Goal: Task Accomplishment & Management: Use online tool/utility

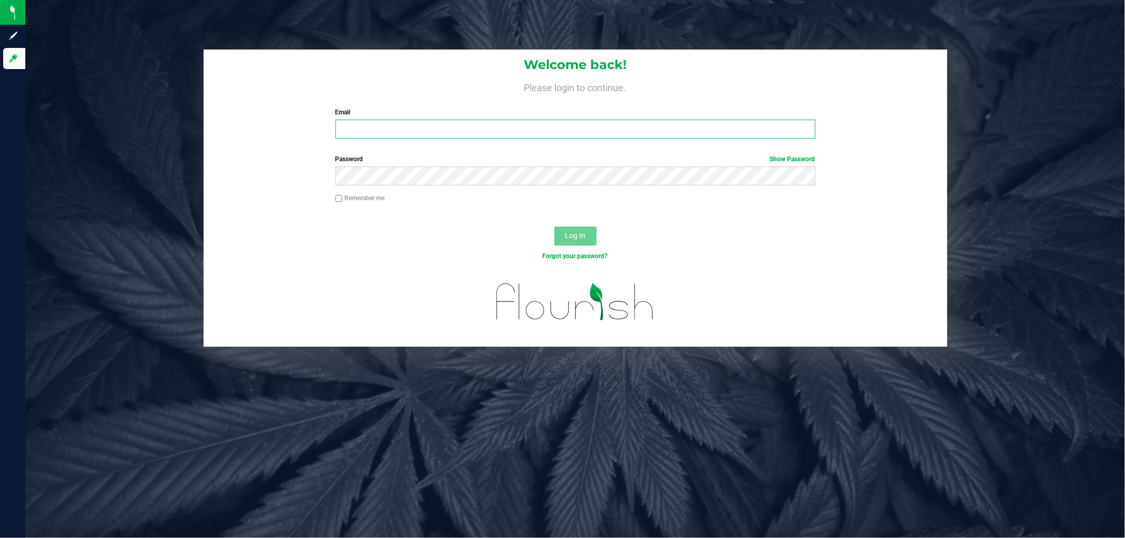
click at [406, 129] on input "Email" at bounding box center [575, 129] width 480 height 19
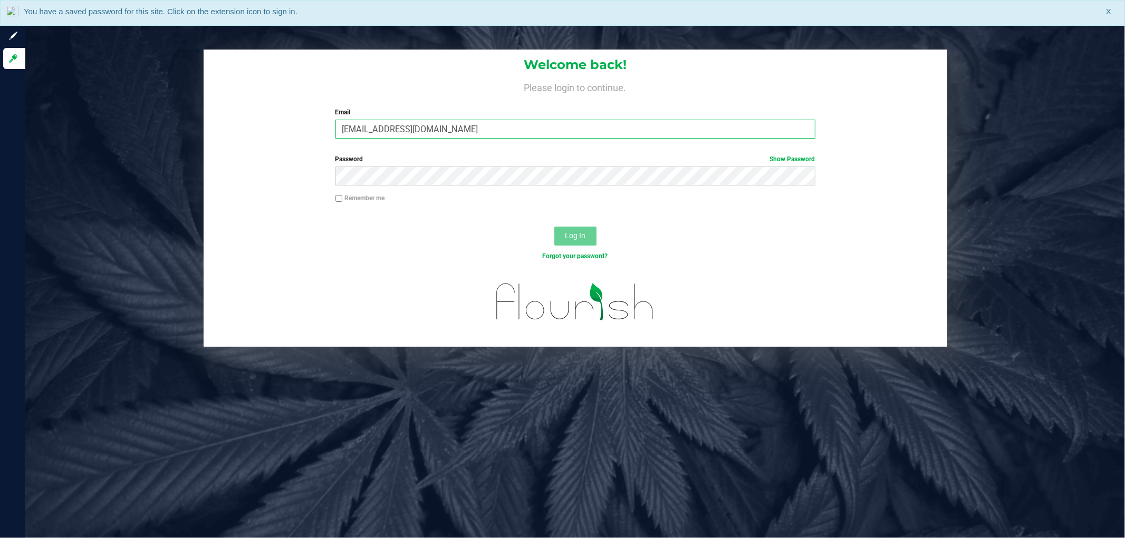
type input "[EMAIL_ADDRESS][DOMAIN_NAME]"
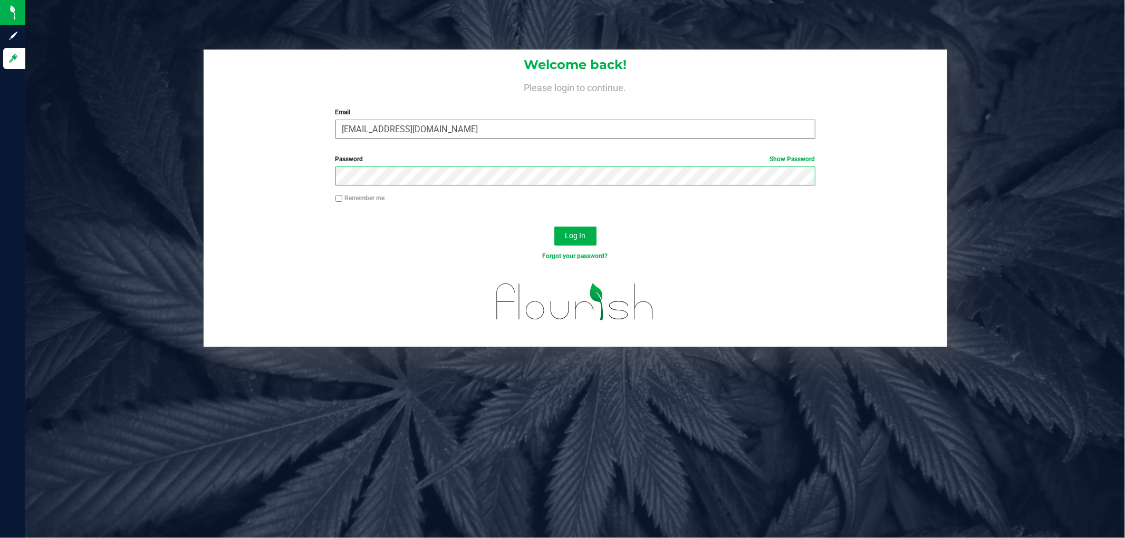
click at [554, 227] on button "Log In" at bounding box center [575, 236] width 42 height 19
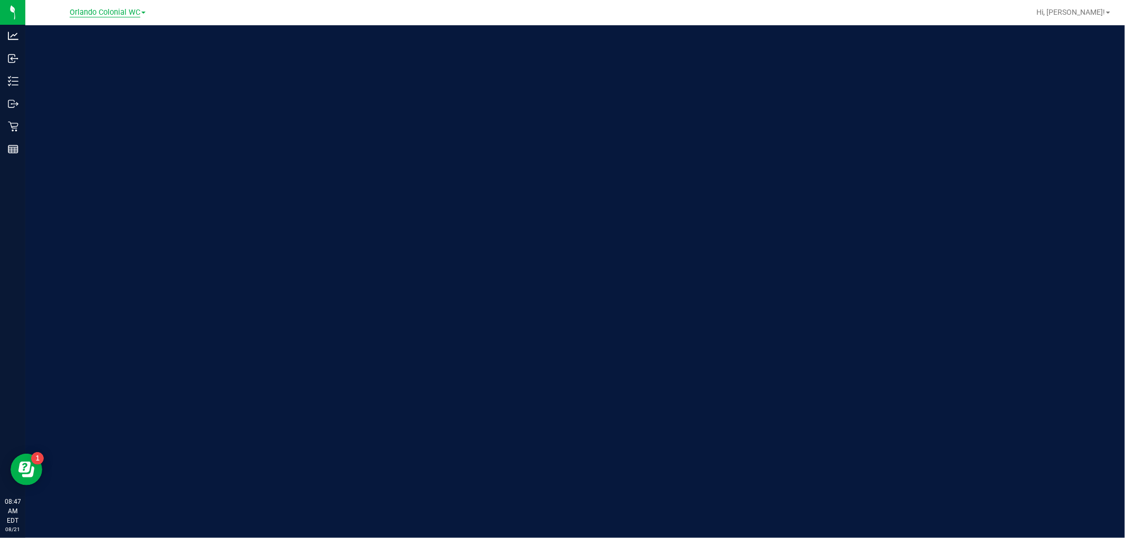
click at [109, 12] on span "Orlando Colonial WC" at bounding box center [105, 12] width 71 height 9
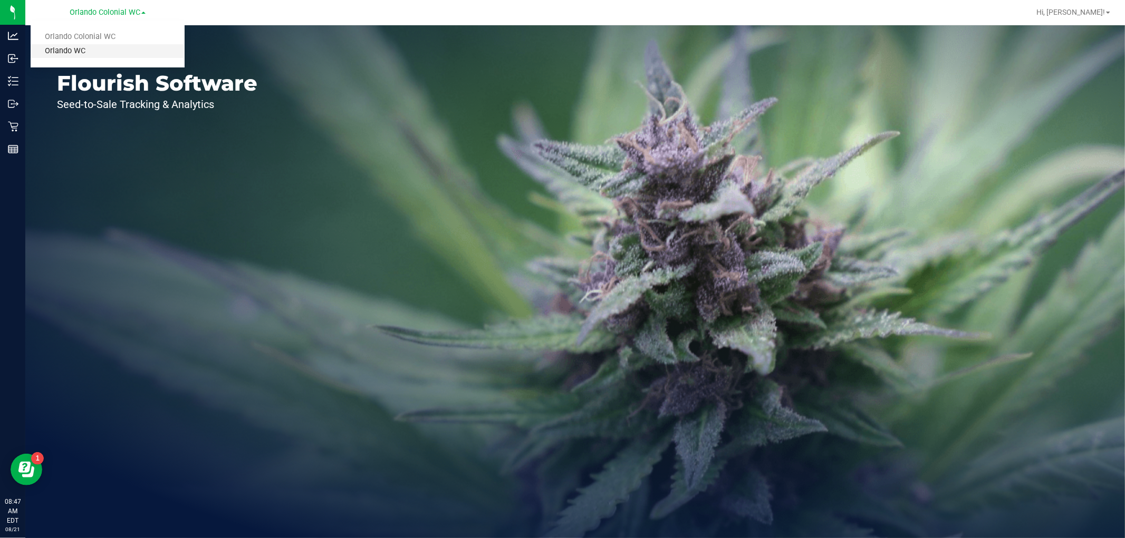
click at [102, 48] on link "Orlando WC" at bounding box center [108, 51] width 154 height 14
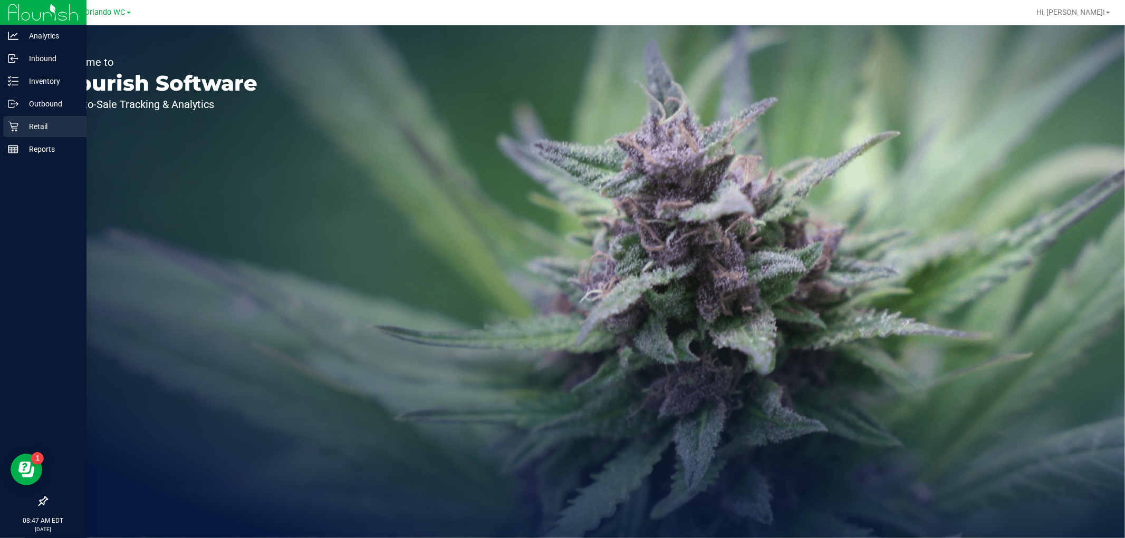
click at [16, 127] on icon at bounding box center [13, 127] width 10 height 10
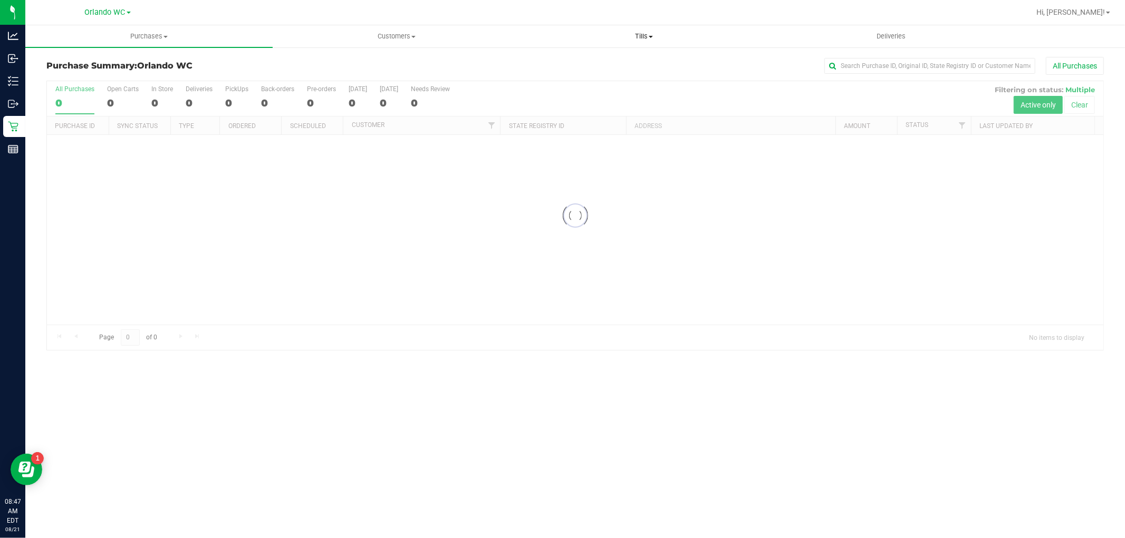
drag, startPoint x: 643, startPoint y: 37, endPoint x: 643, endPoint y: 43, distance: 6.3
click at [643, 37] on span "Tills" at bounding box center [643, 36] width 246 height 9
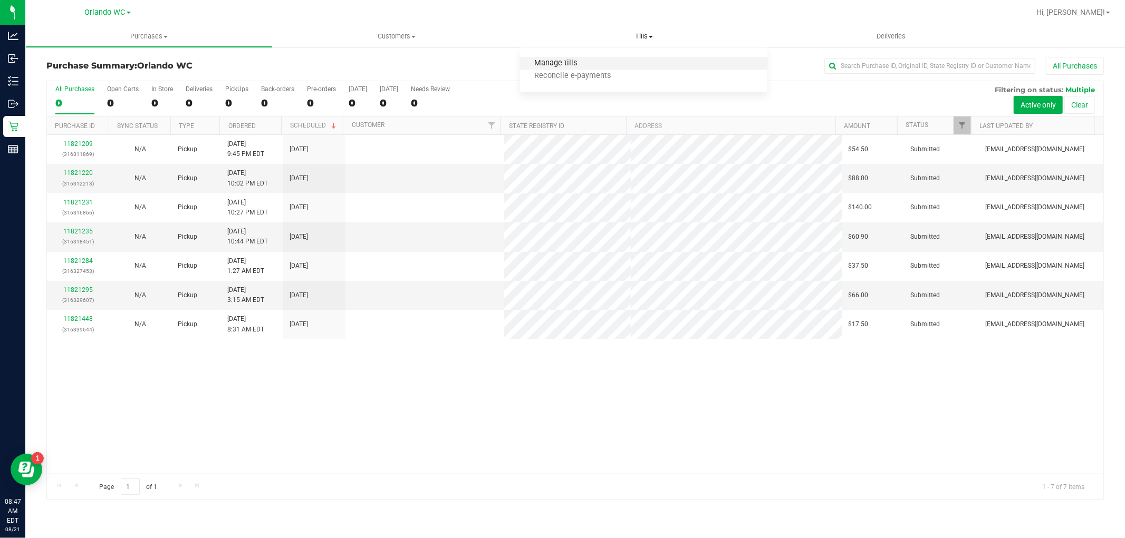
click at [565, 59] on span "Manage tills" at bounding box center [555, 63] width 71 height 9
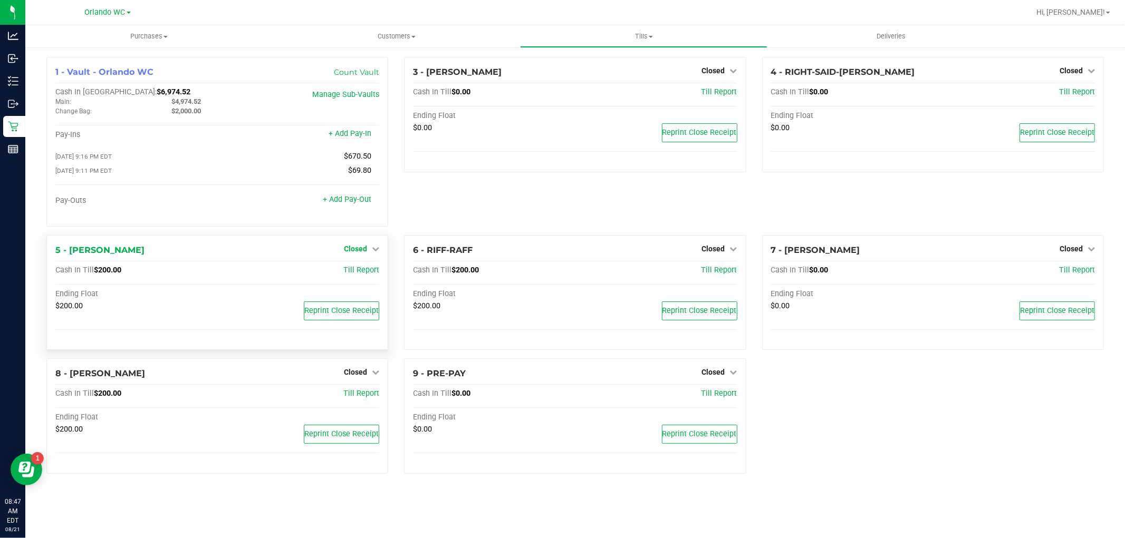
click at [371, 216] on div "1 - Vault - Orlando WC Count Vault Cash In Vault: $6,974.52 Main: $4,974.52 Cha…" at bounding box center [574, 269] width 1073 height 425
click at [366, 249] on span "Closed" at bounding box center [355, 249] width 23 height 8
click at [370, 270] on div "Open Till" at bounding box center [355, 270] width 78 height 13
click at [365, 273] on link "Open Till" at bounding box center [355, 270] width 28 height 8
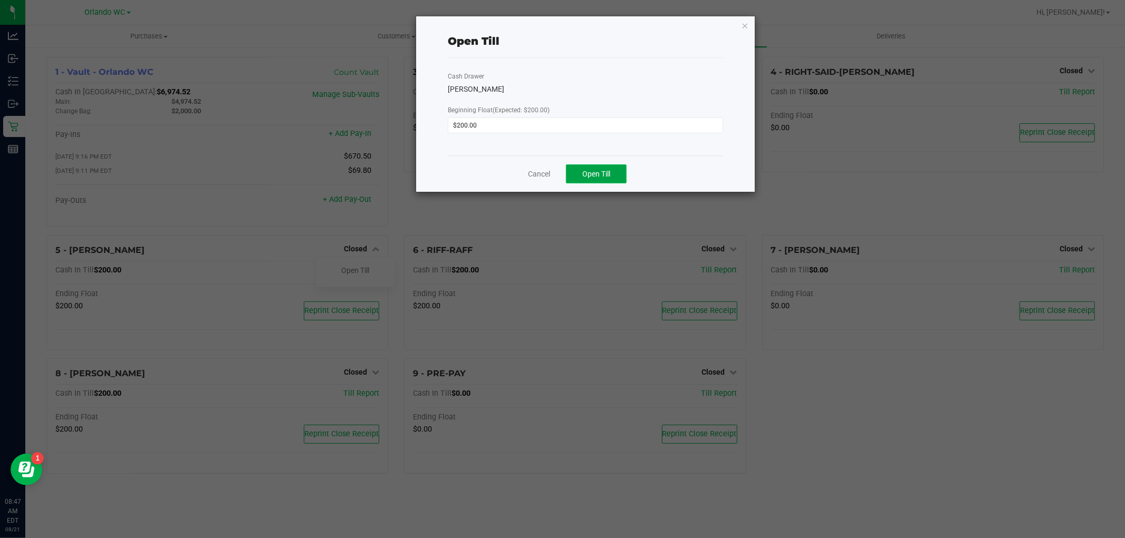
click at [597, 181] on button "Open Till" at bounding box center [596, 174] width 61 height 19
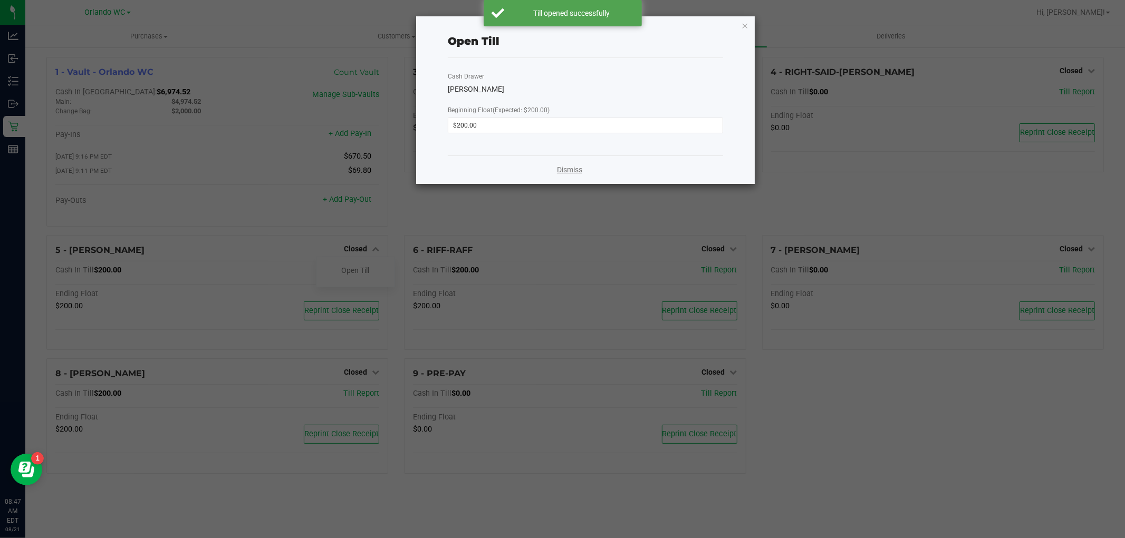
click at [579, 172] on link "Dismiss" at bounding box center [569, 170] width 25 height 11
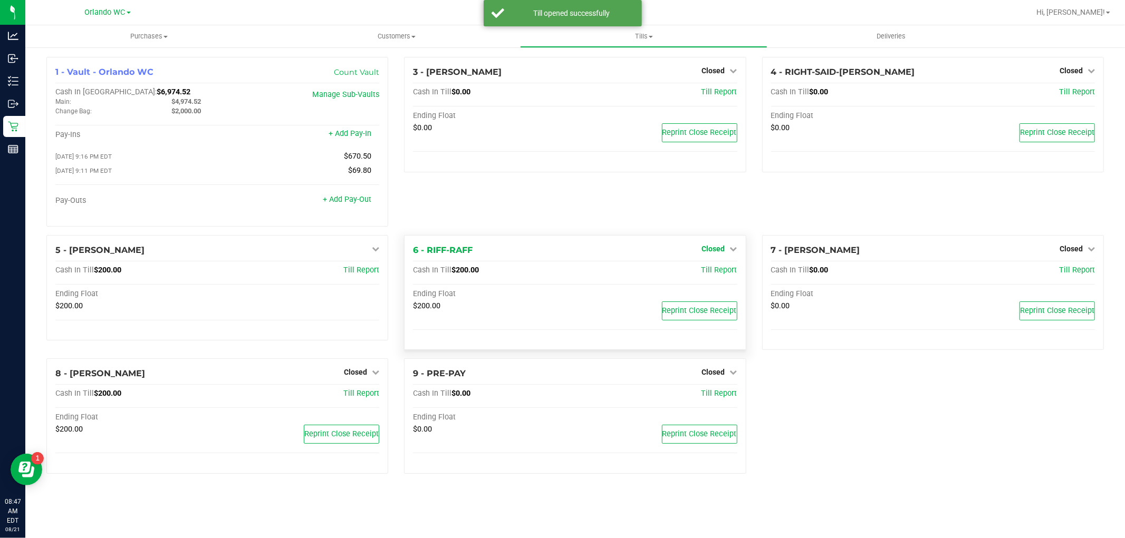
click at [718, 252] on span "Closed" at bounding box center [713, 249] width 23 height 8
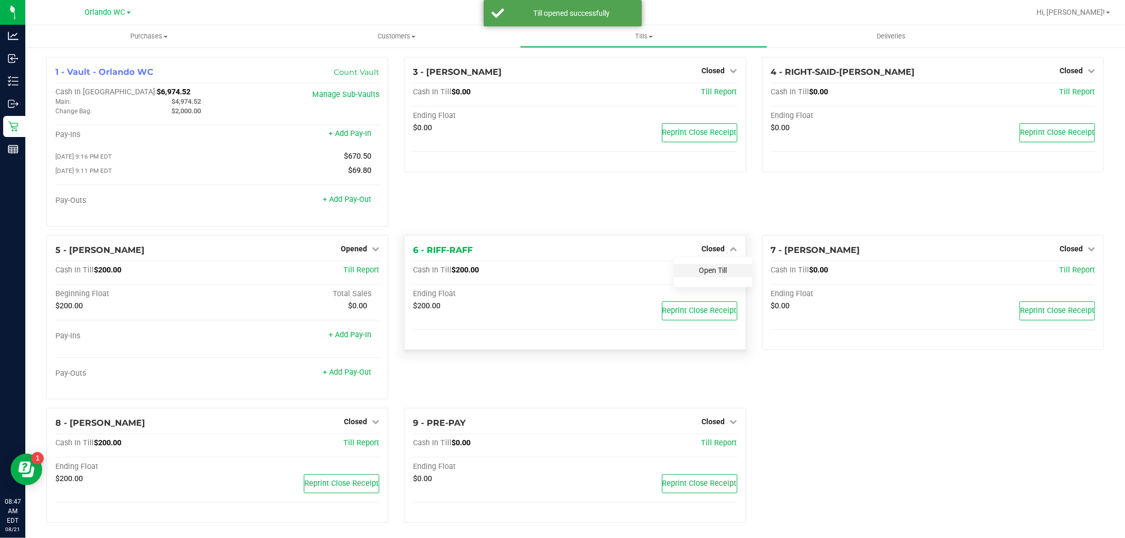
click at [700, 272] on link "Open Till" at bounding box center [713, 270] width 28 height 8
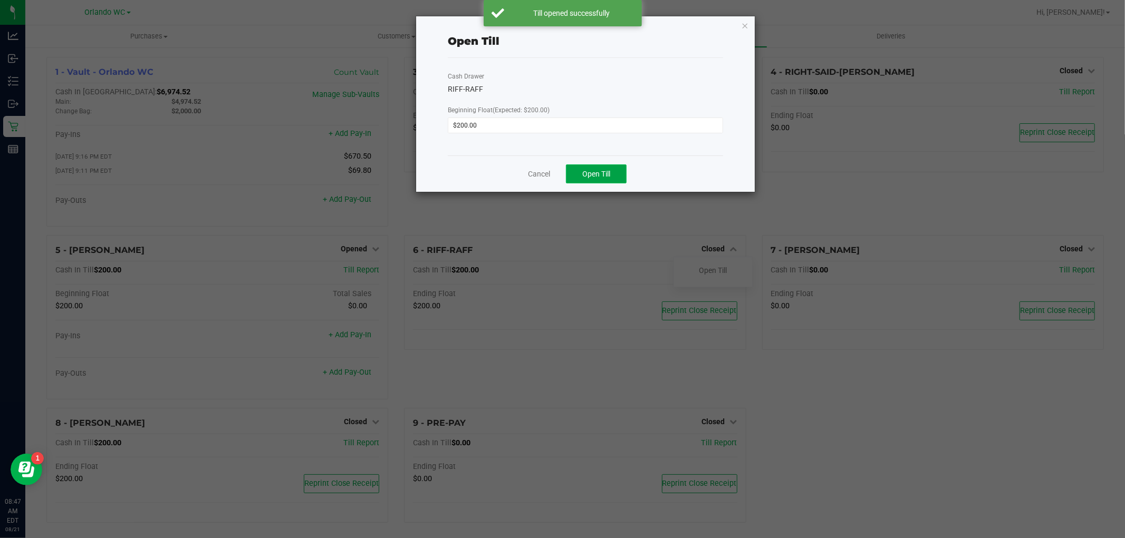
click at [587, 170] on span "Open Till" at bounding box center [596, 174] width 28 height 8
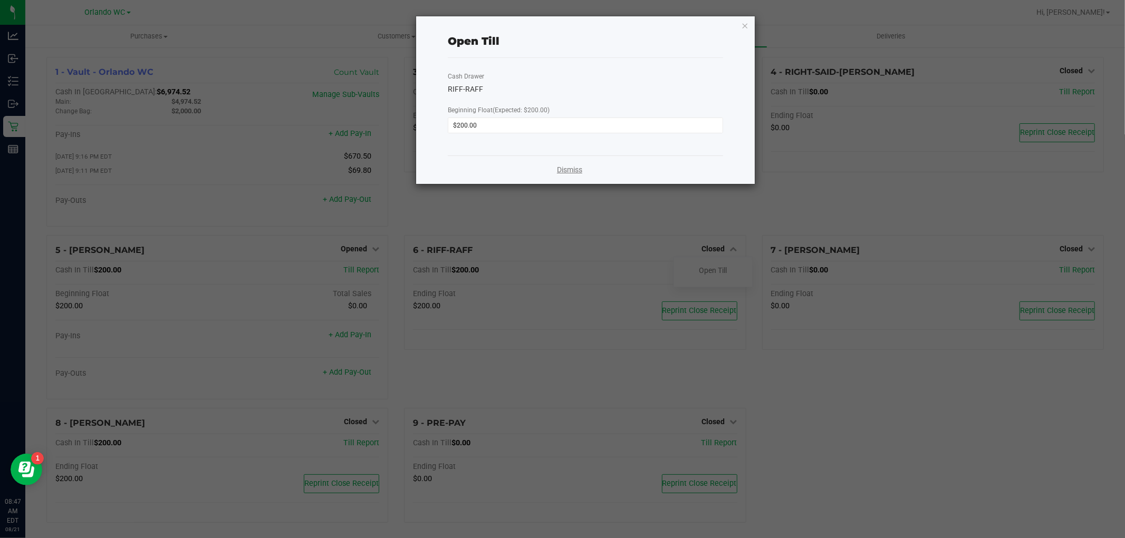
click at [557, 176] on link "Dismiss" at bounding box center [569, 170] width 25 height 11
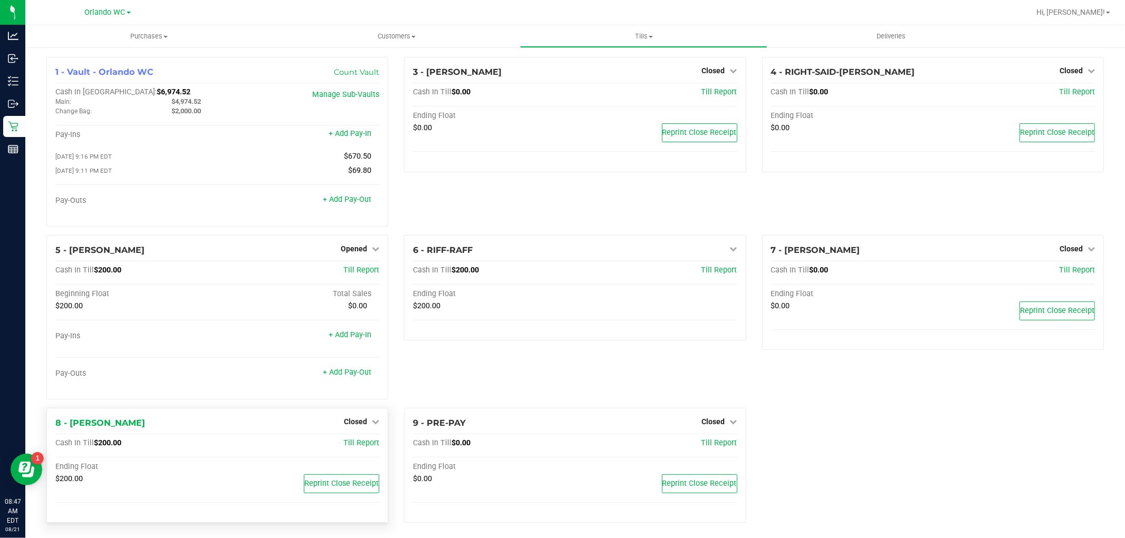
click at [362, 419] on div "Closed" at bounding box center [361, 421] width 35 height 13
click at [356, 426] on span "Closed" at bounding box center [355, 422] width 23 height 8
click at [350, 444] on link "Open Till" at bounding box center [355, 443] width 28 height 8
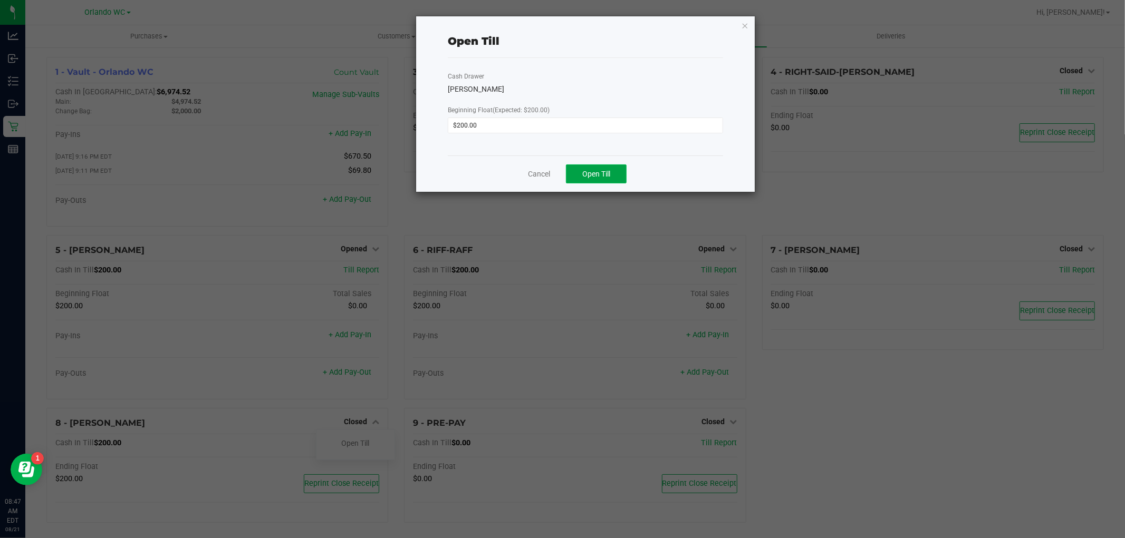
click at [607, 170] on span "Open Till" at bounding box center [596, 174] width 28 height 8
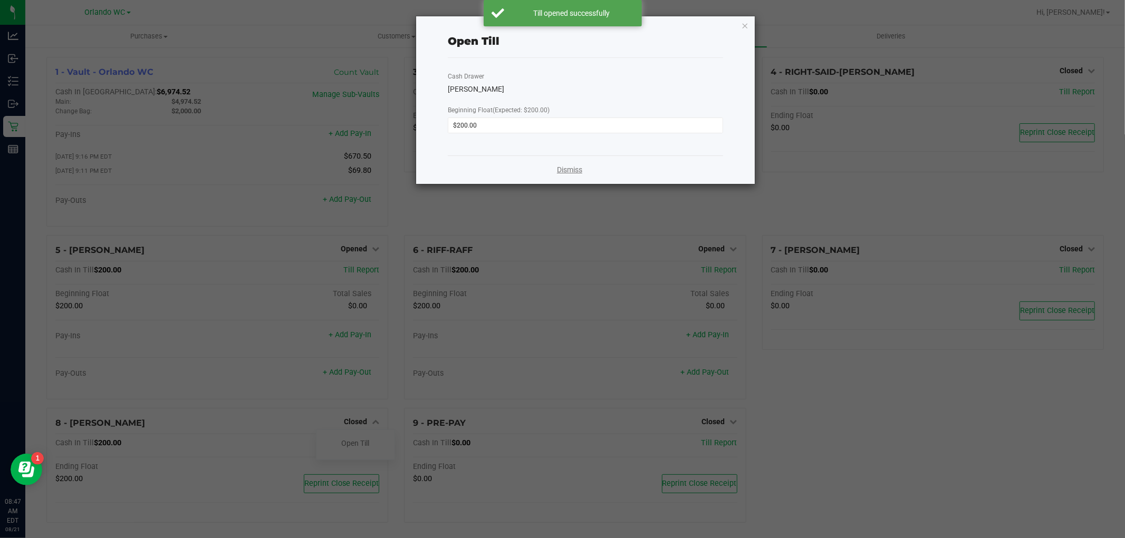
click at [569, 167] on link "Dismiss" at bounding box center [569, 170] width 25 height 11
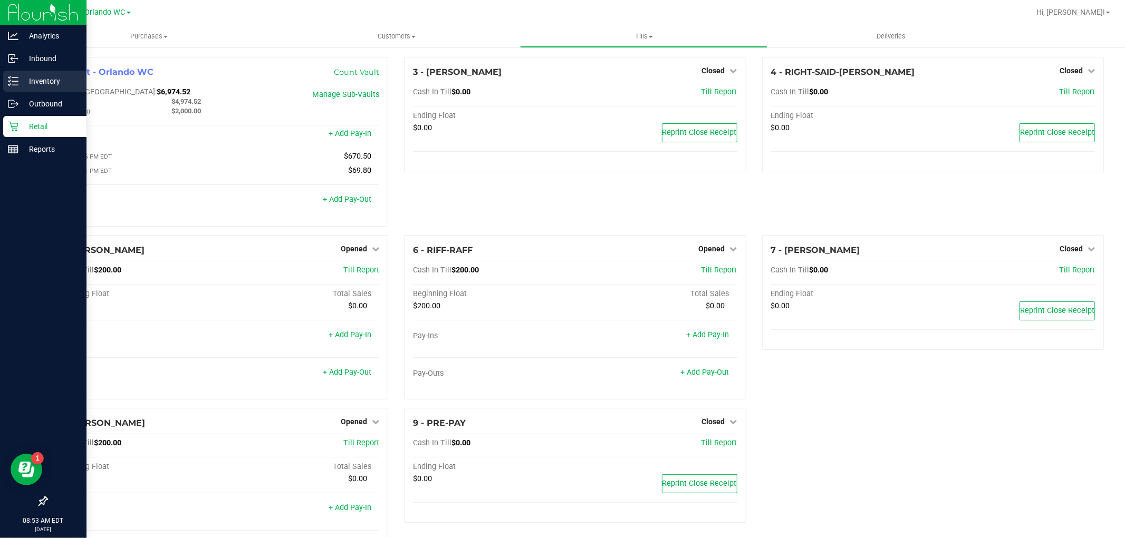
click at [14, 81] on line at bounding box center [15, 81] width 6 height 0
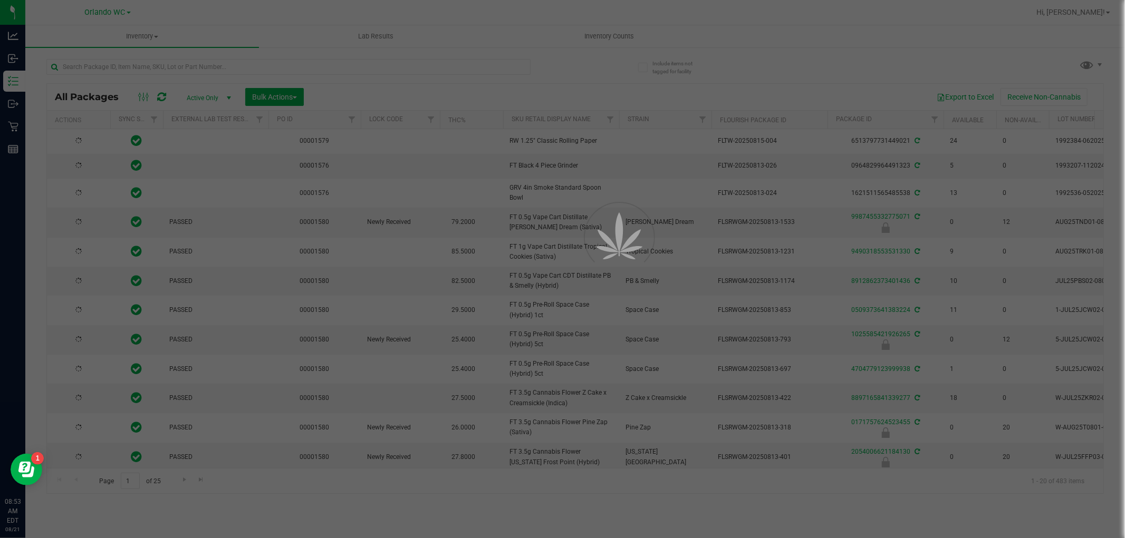
click at [199, 67] on div at bounding box center [562, 269] width 1125 height 538
type input "[DATE]"
click at [227, 65] on div at bounding box center [562, 269] width 1125 height 538
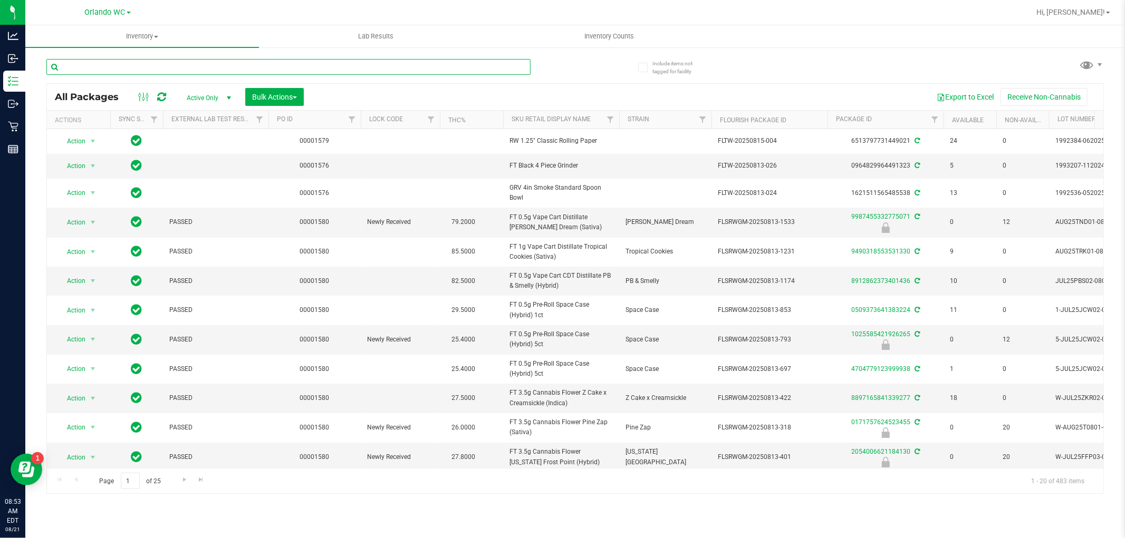
click at [393, 64] on input "text" at bounding box center [288, 67] width 484 height 16
type input "3893528514070377"
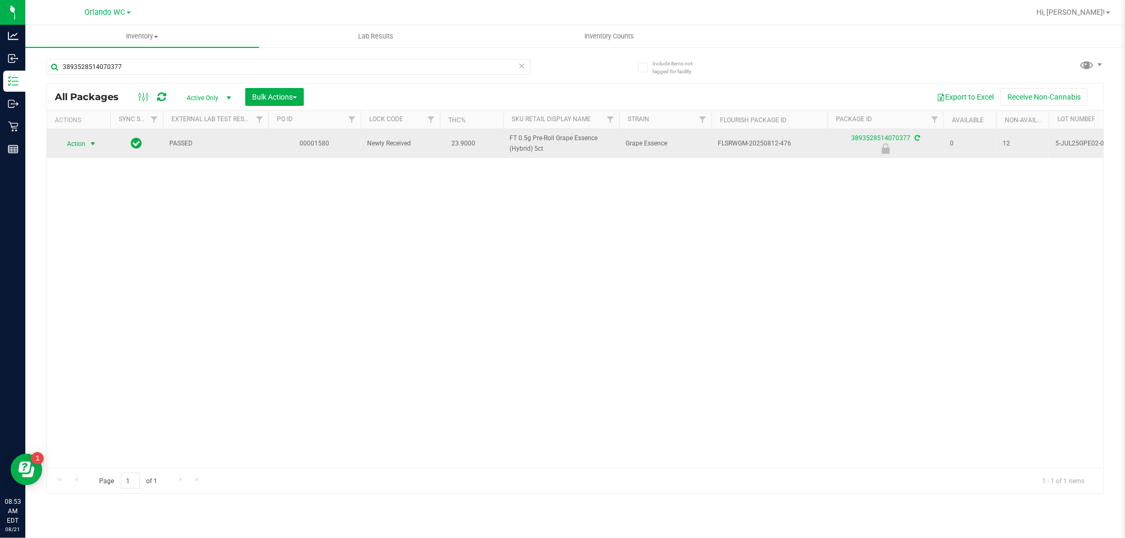
click at [93, 145] on span "select" at bounding box center [93, 144] width 8 height 8
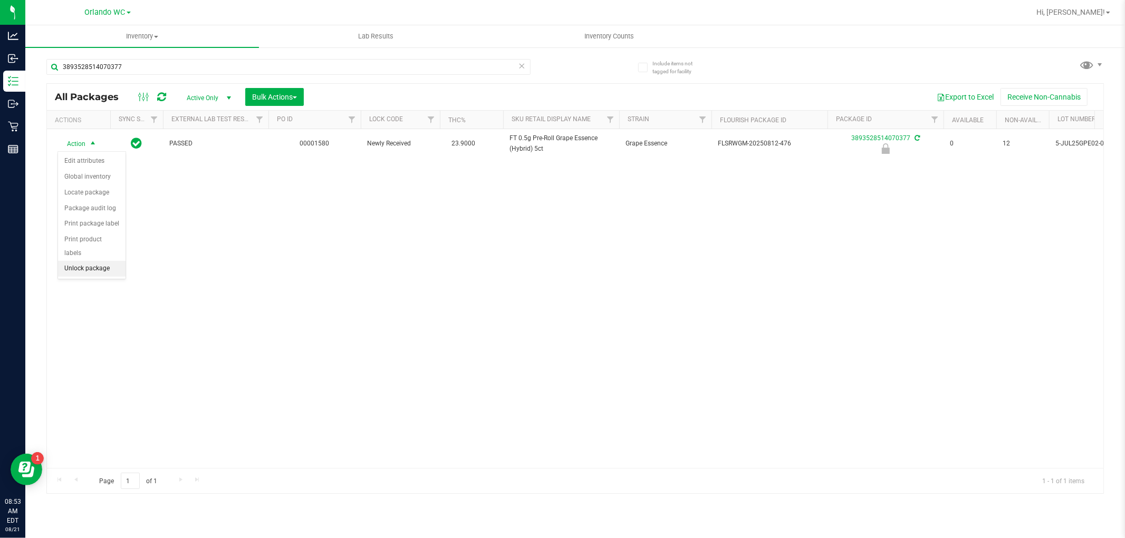
click at [111, 273] on li "Unlock package" at bounding box center [91, 269] width 67 height 16
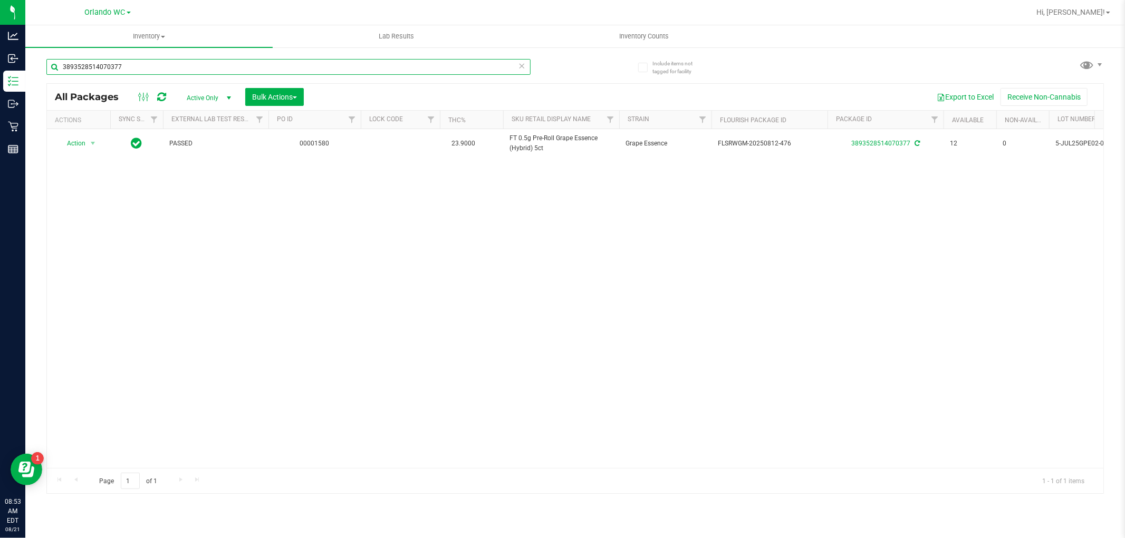
click at [257, 71] on input "3893528514070377" at bounding box center [288, 67] width 484 height 16
paste input "FLSRWGM-20250729-1928"
click at [192, 66] on input "FLSRWGM-20250729-1928" at bounding box center [288, 67] width 484 height 16
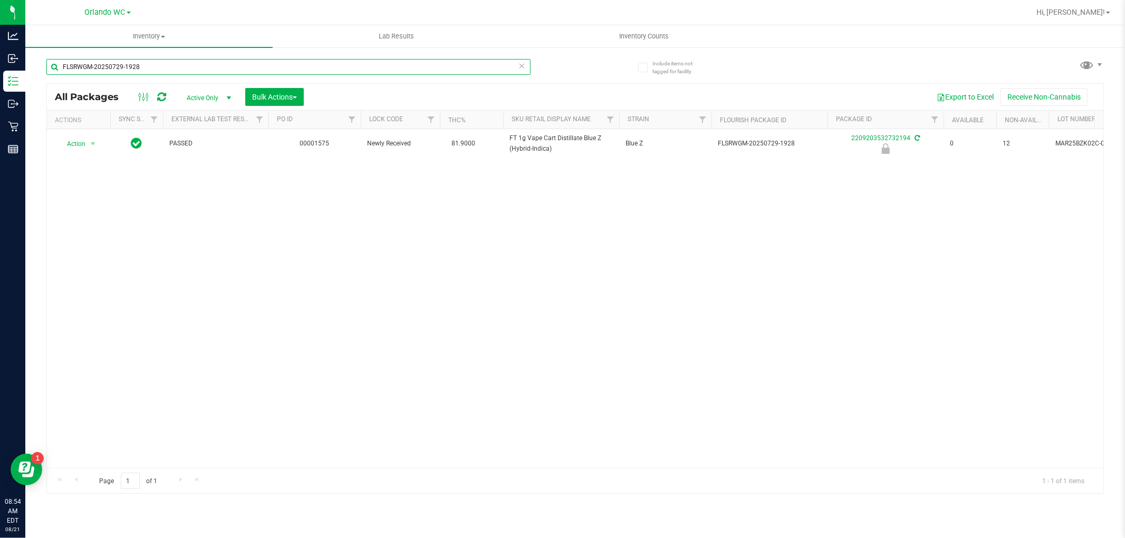
click at [192, 66] on input "FLSRWGM-20250729-1928" at bounding box center [288, 67] width 484 height 16
paste input "T 1g Vape Cart Distillate Blue Z (Hybrid-Indica)"
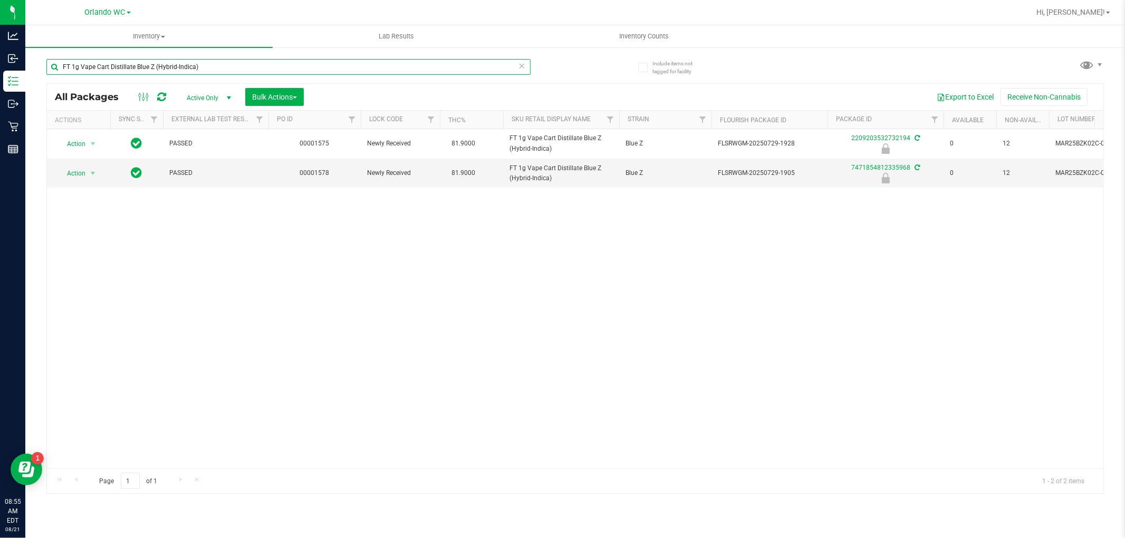
click at [349, 69] on input "FT 1g Vape Cart Distillate Blue Z (Hybrid-Indica)" at bounding box center [288, 67] width 484 height 16
type input "7471854812335968"
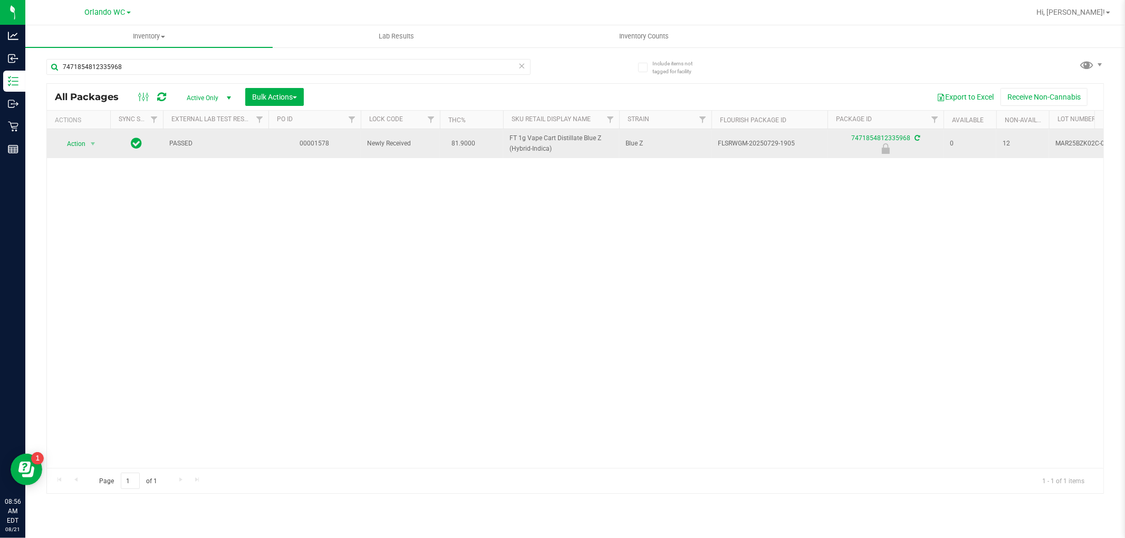
click at [56, 146] on div "Action Action Edit attributes Global inventory Locate package Package audit log…" at bounding box center [78, 144] width 51 height 15
click at [69, 142] on span "Action" at bounding box center [71, 144] width 28 height 15
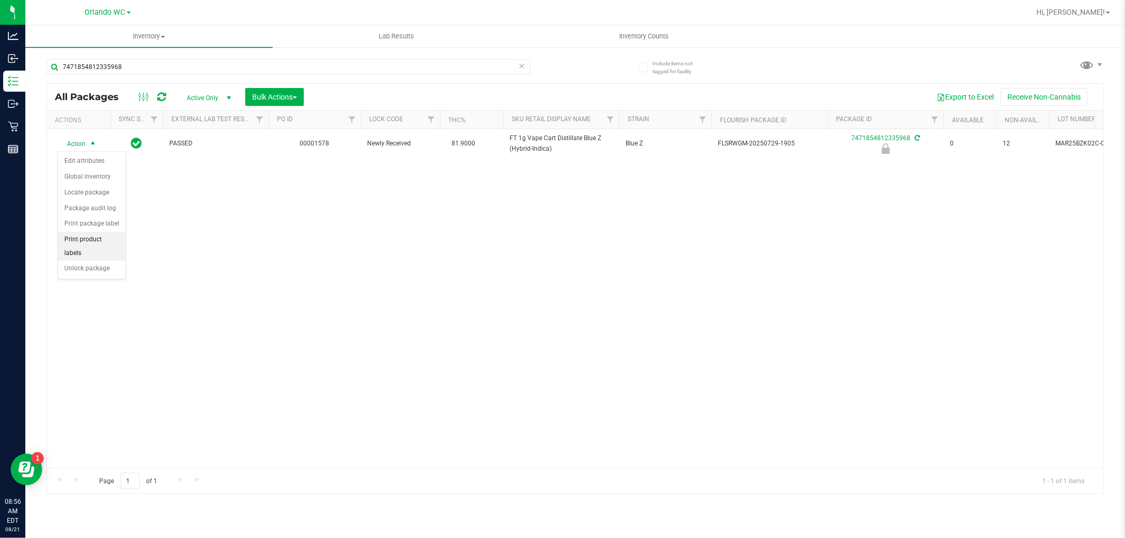
click at [117, 261] on li "Print product labels" at bounding box center [91, 246] width 67 height 29
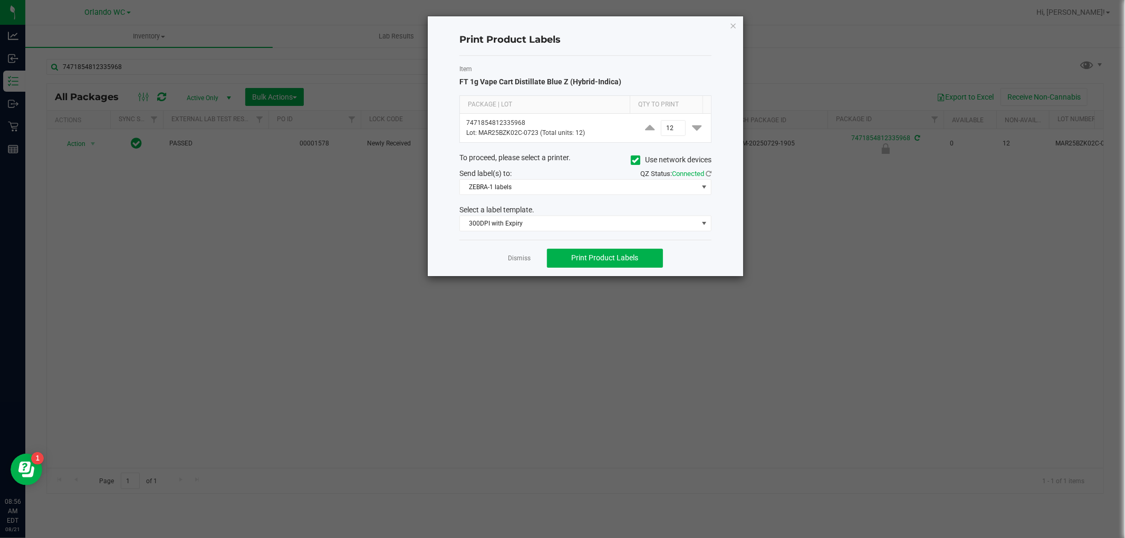
click at [737, 26] on div "Print Product Labels Item FT 1g Vape Cart Distillate Blue Z (Hybrid-Indica) Pac…" at bounding box center [585, 146] width 315 height 260
click at [734, 25] on icon "button" at bounding box center [732, 25] width 7 height 13
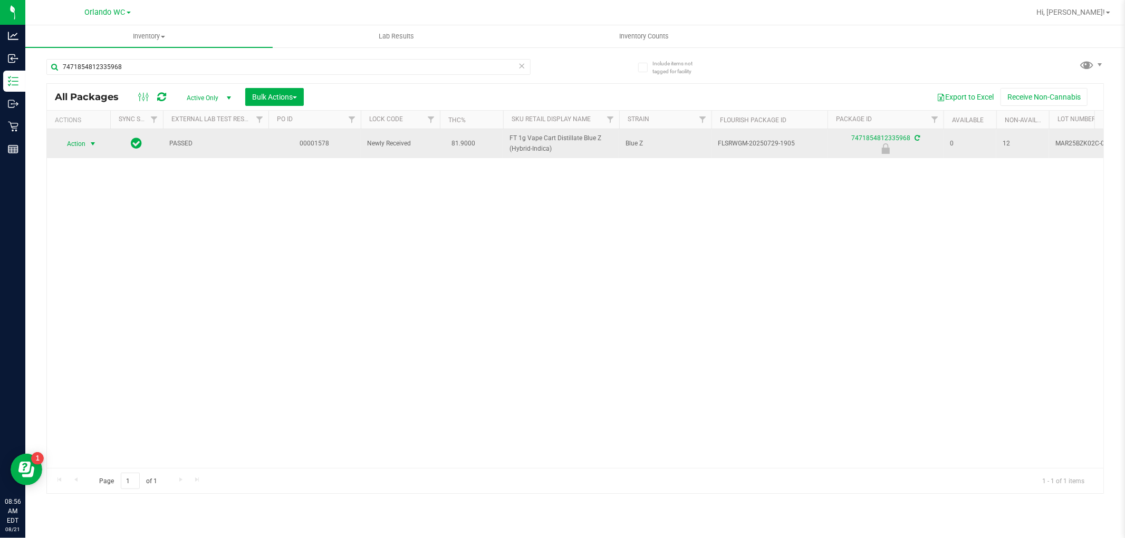
click at [86, 140] on span "select" at bounding box center [92, 144] width 13 height 15
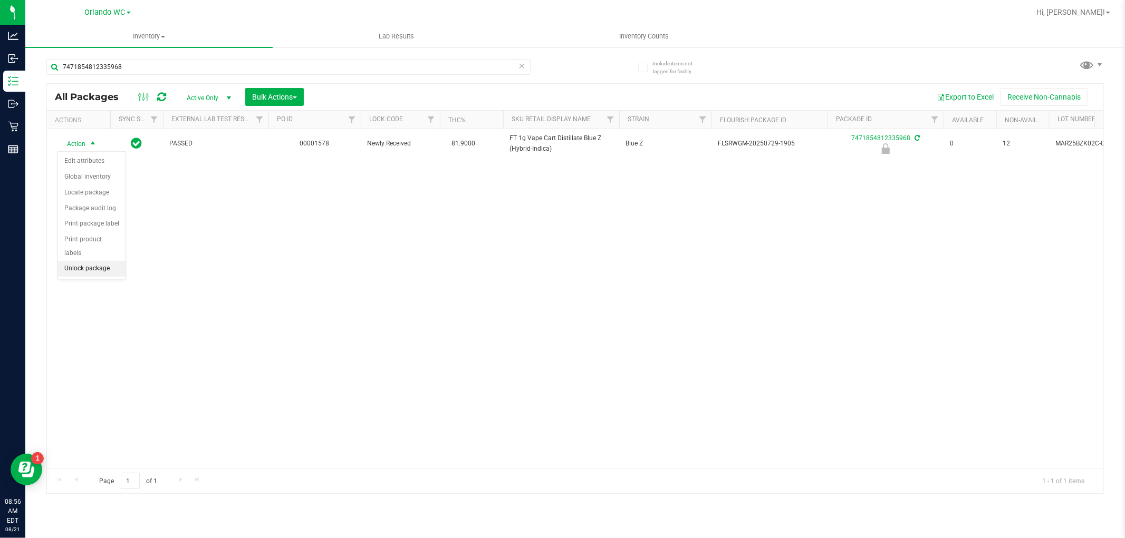
click at [78, 267] on li "Unlock package" at bounding box center [91, 269] width 67 height 16
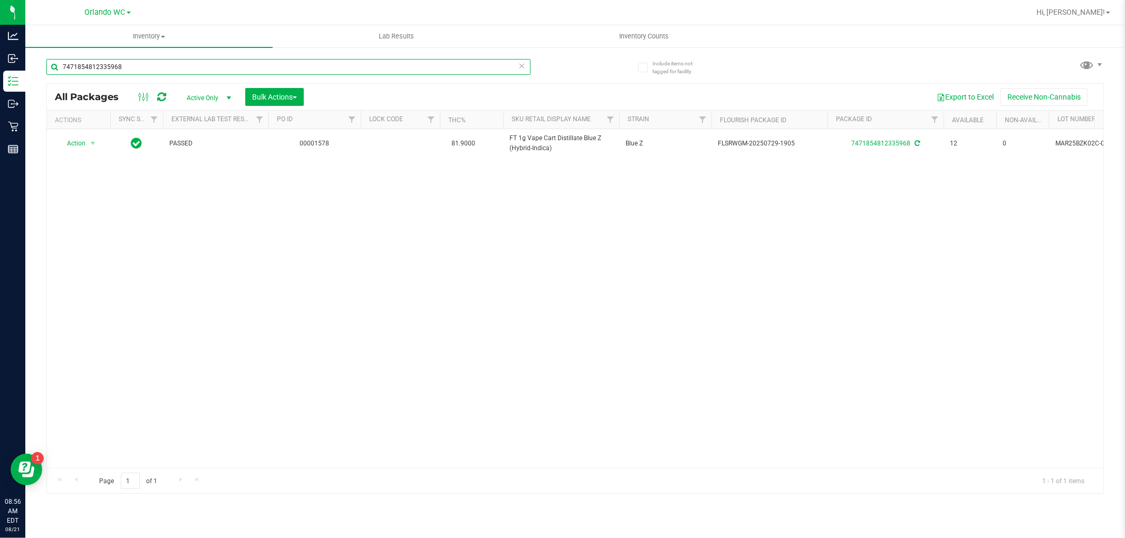
click at [218, 72] on input "7471854812335968" at bounding box center [288, 67] width 484 height 16
paste input "FT 1g Soft Wax Cakez (Hybr"
click at [202, 56] on div "FT 1g Soft Wax Cakez (Hybr" at bounding box center [310, 67] width 529 height 34
click at [191, 71] on input "FT 1g Soft Wax Cakez (Hybr" at bounding box center [288, 67] width 484 height 16
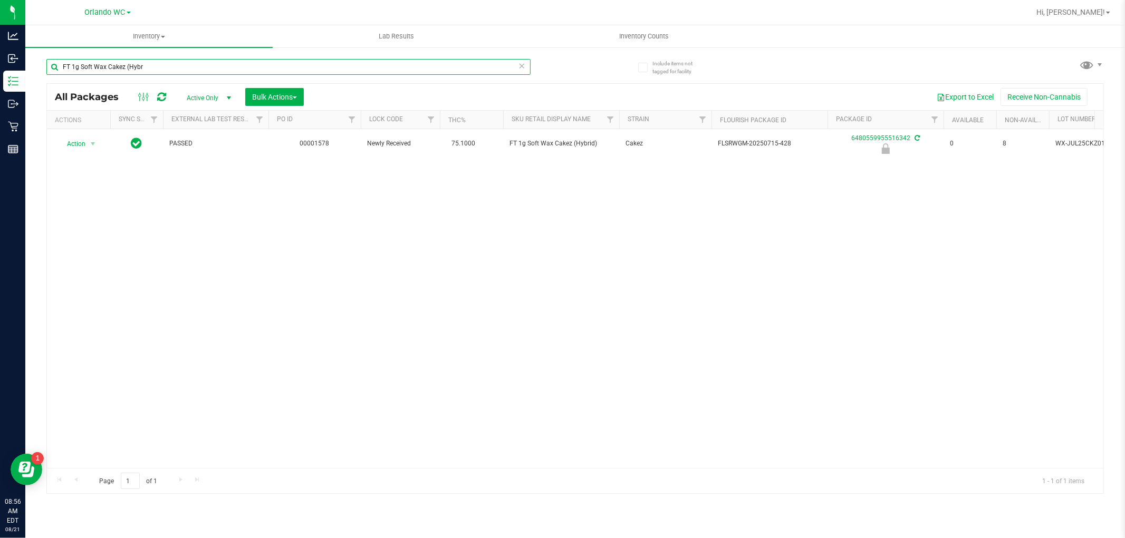
click at [191, 71] on input "FT 1g Soft Wax Cakez (Hybr" at bounding box center [288, 67] width 484 height 16
paste input "0.5g Vape Cart Distillate Acapulco Gol"
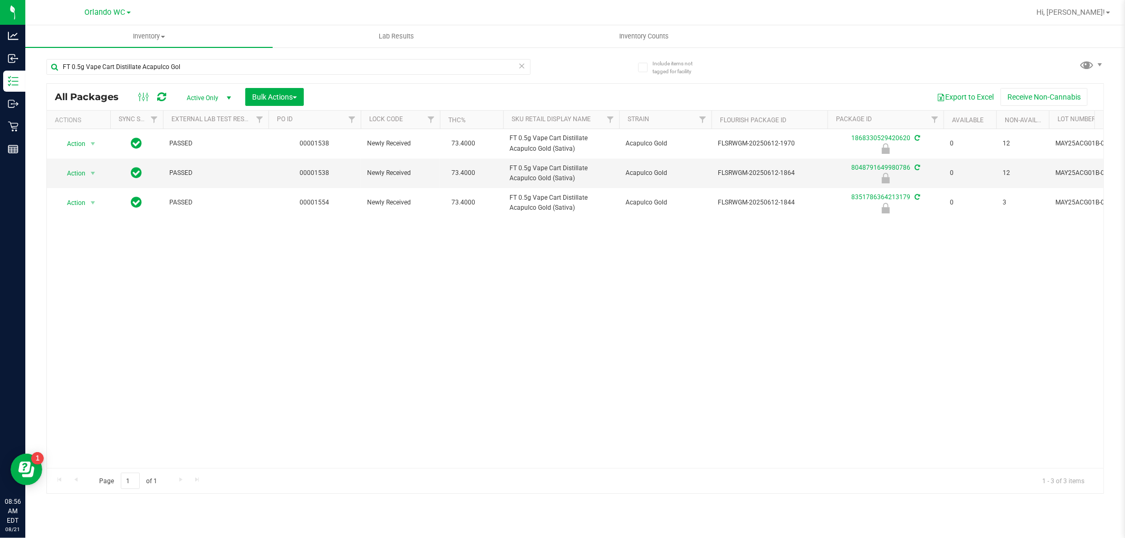
click at [933, 249] on div "Action Action Edit attributes Global inventory Locate package Package audit log…" at bounding box center [575, 298] width 1056 height 339
click at [246, 54] on div "FT 0.5g Vape Cart Distillate Acapulco Gol" at bounding box center [310, 67] width 529 height 34
click at [240, 67] on input "FT 0.5g Vape Cart Distillate Acapulco Gol" at bounding box center [288, 67] width 484 height 16
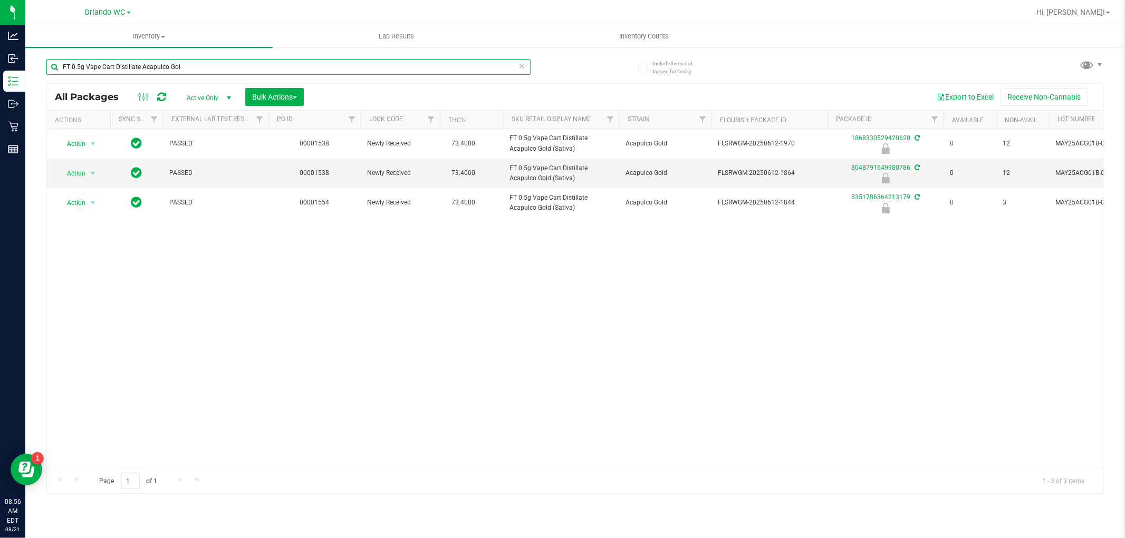
paste input "1g Vape Cart Distillate Strawberry"
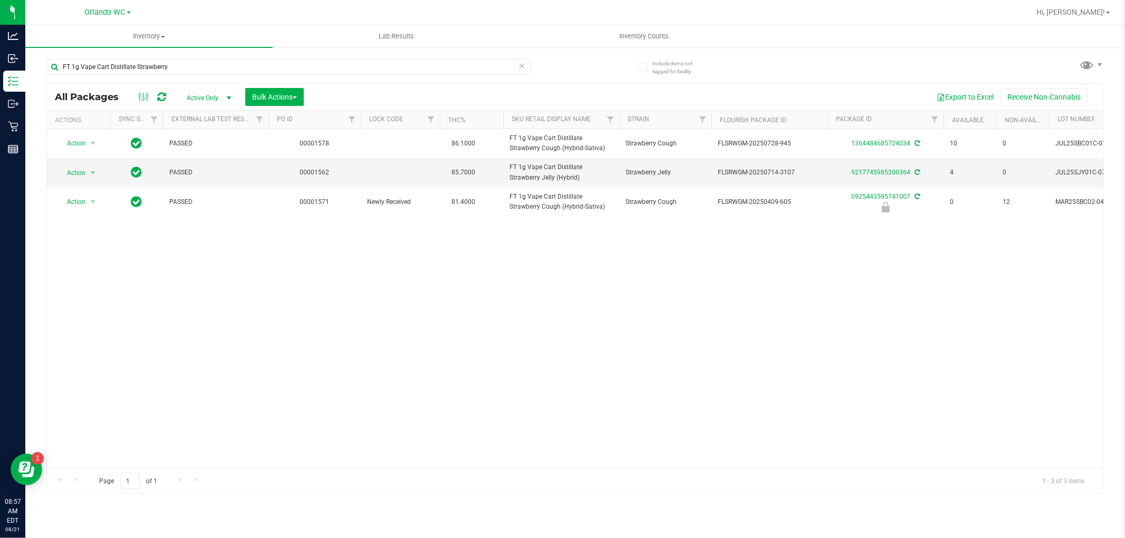
drag, startPoint x: 217, startPoint y: 241, endPoint x: 205, endPoint y: 219, distance: 25.5
click at [216, 241] on div "Action Action Adjust qty Create package Edit attributes Global inventory Locate…" at bounding box center [575, 298] width 1056 height 339
click at [209, 66] on input "FT 1g Vape Cart Distillate Strawberry" at bounding box center [288, 67] width 484 height 16
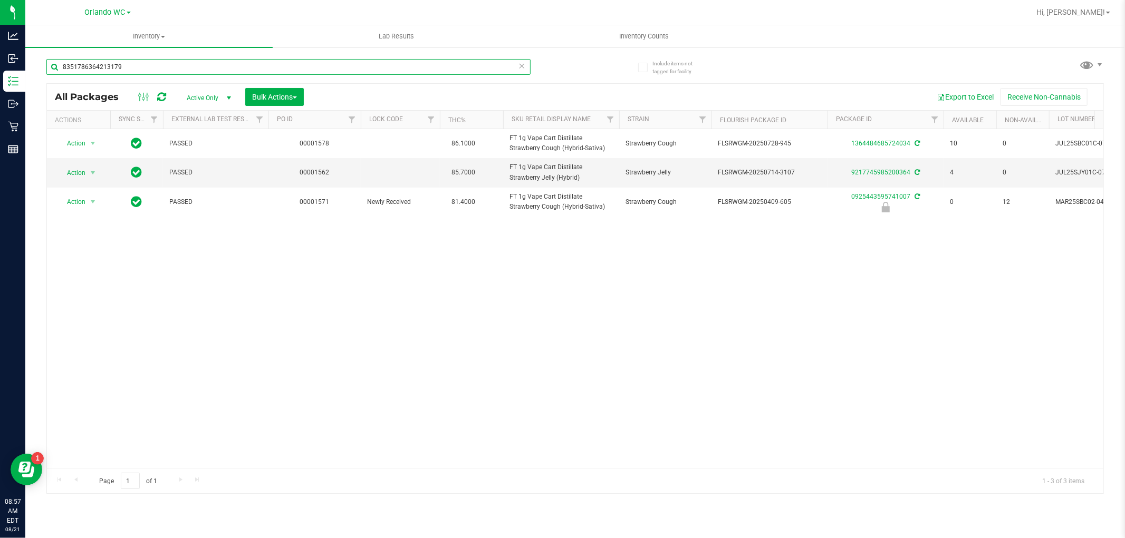
type input "8351786364213179"
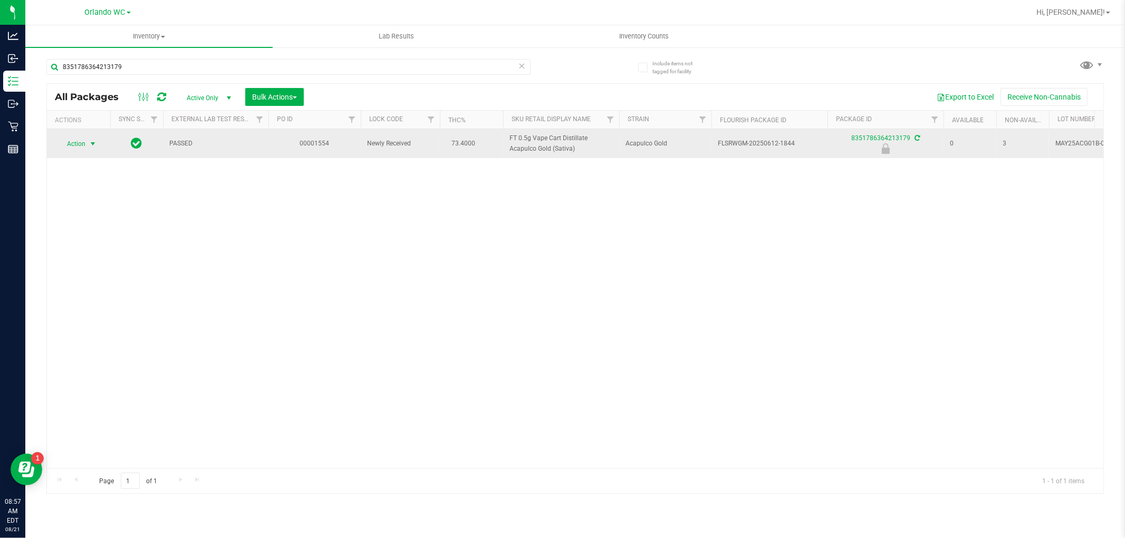
click at [71, 148] on span "Action" at bounding box center [71, 144] width 28 height 15
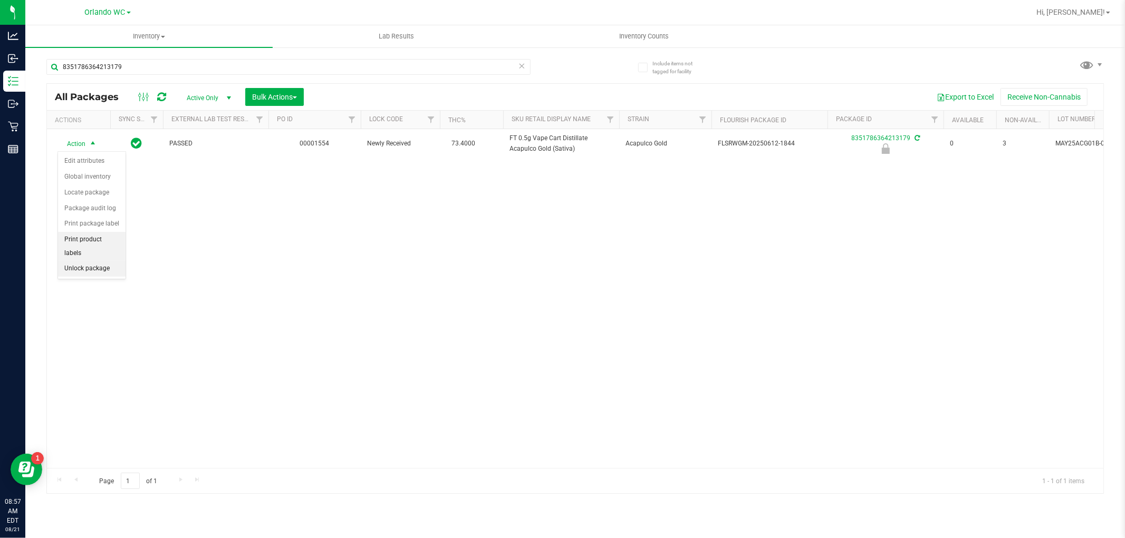
click at [91, 267] on li "Unlock package" at bounding box center [91, 269] width 67 height 16
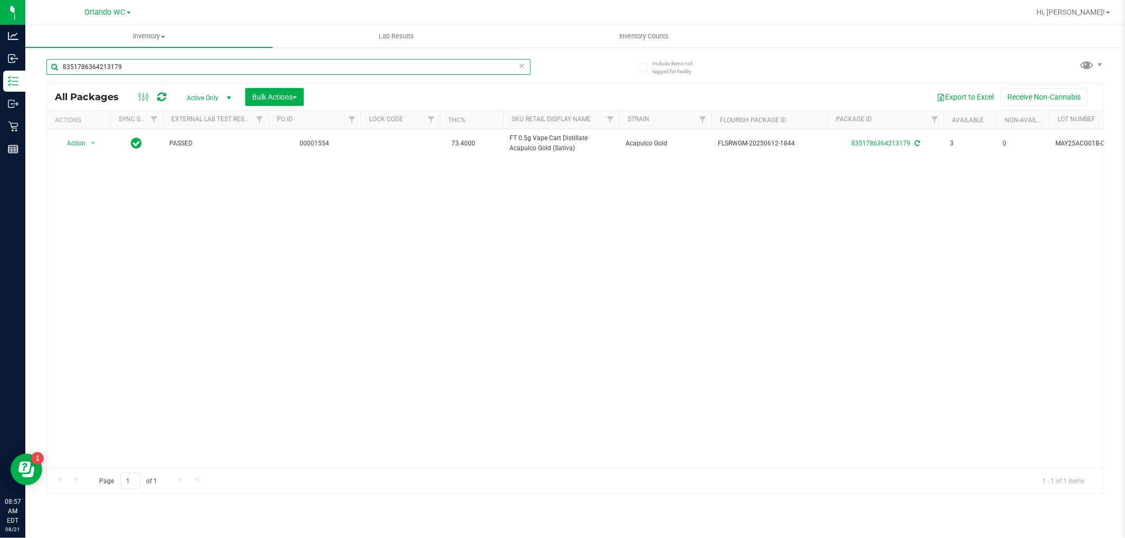
click at [149, 67] on input "8351786364213179" at bounding box center [288, 67] width 484 height 16
type input "6480559955516342"
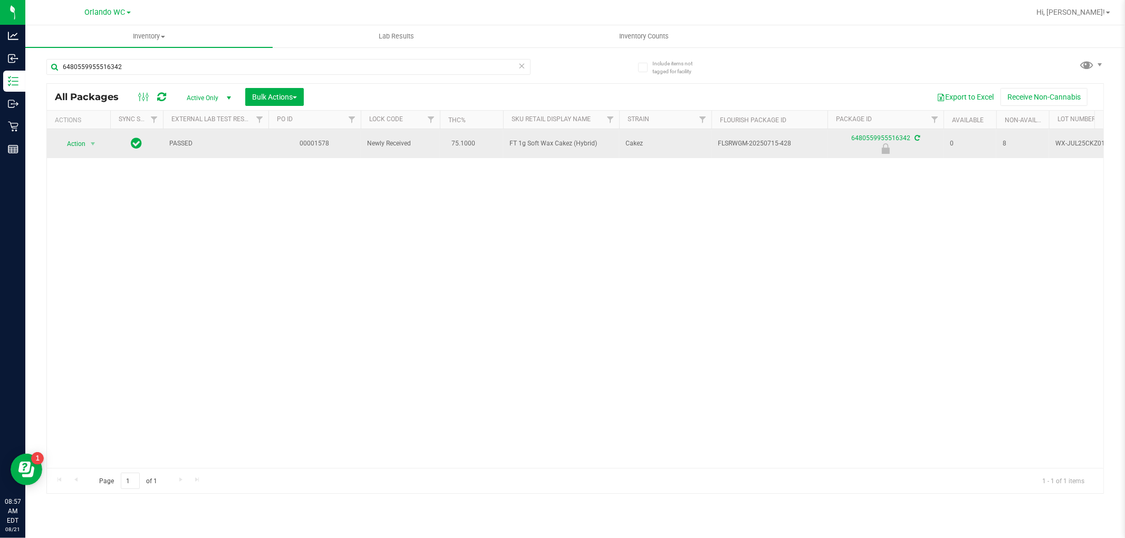
click at [92, 138] on span "select" at bounding box center [92, 144] width 13 height 15
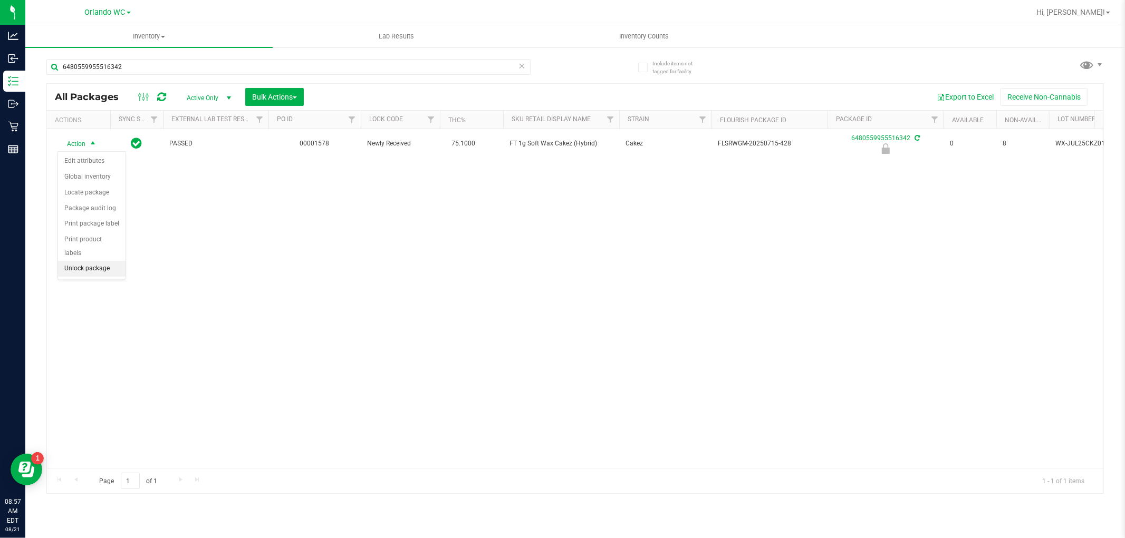
click at [93, 266] on li "Unlock package" at bounding box center [91, 269] width 67 height 16
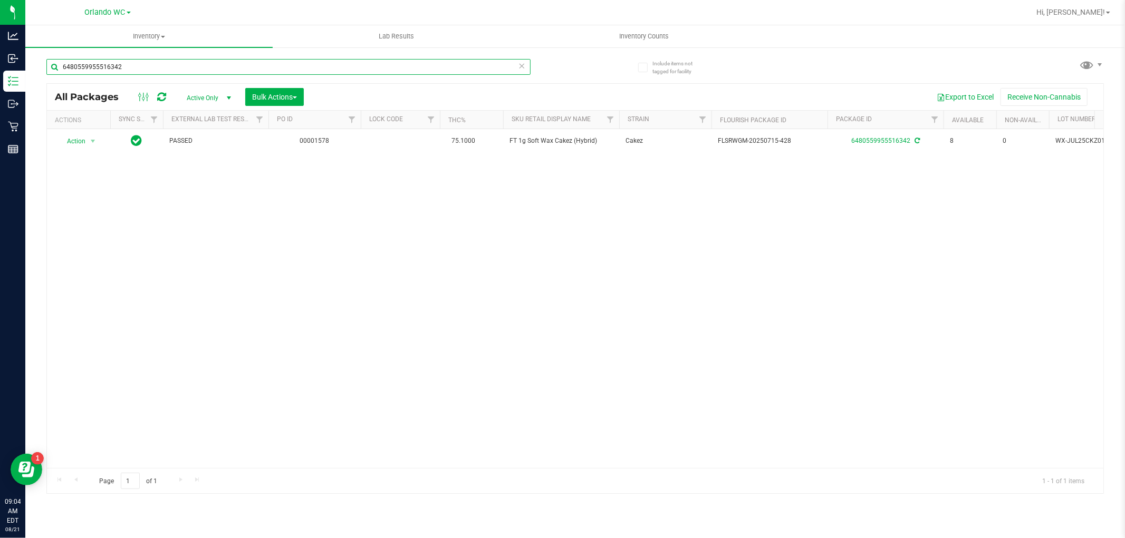
click at [450, 67] on input "6480559955516342" at bounding box center [288, 67] width 484 height 16
type input "6"
type input "3265999817806905"
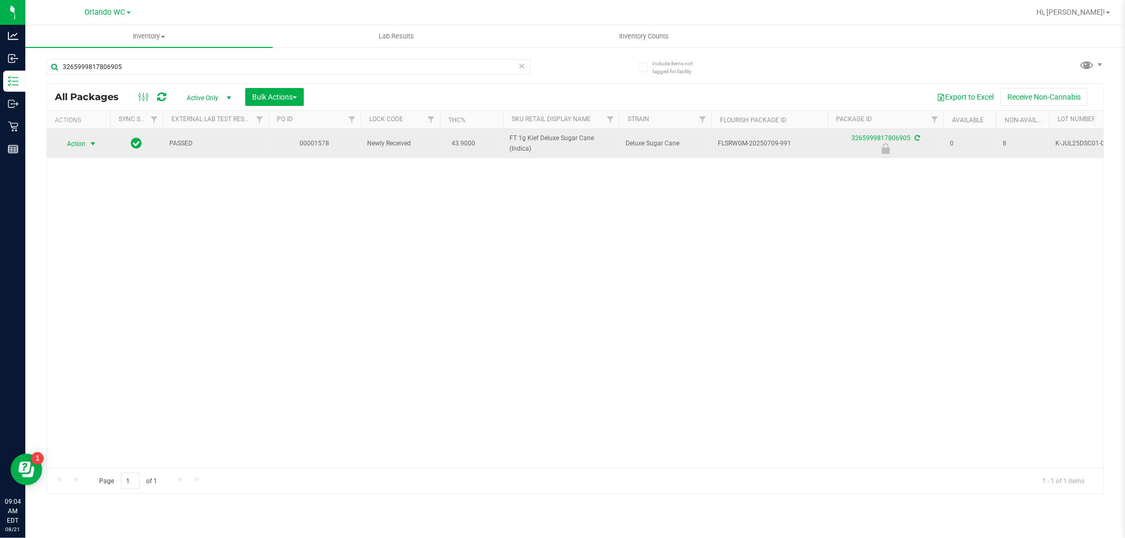
click at [92, 143] on span "select" at bounding box center [93, 144] width 8 height 8
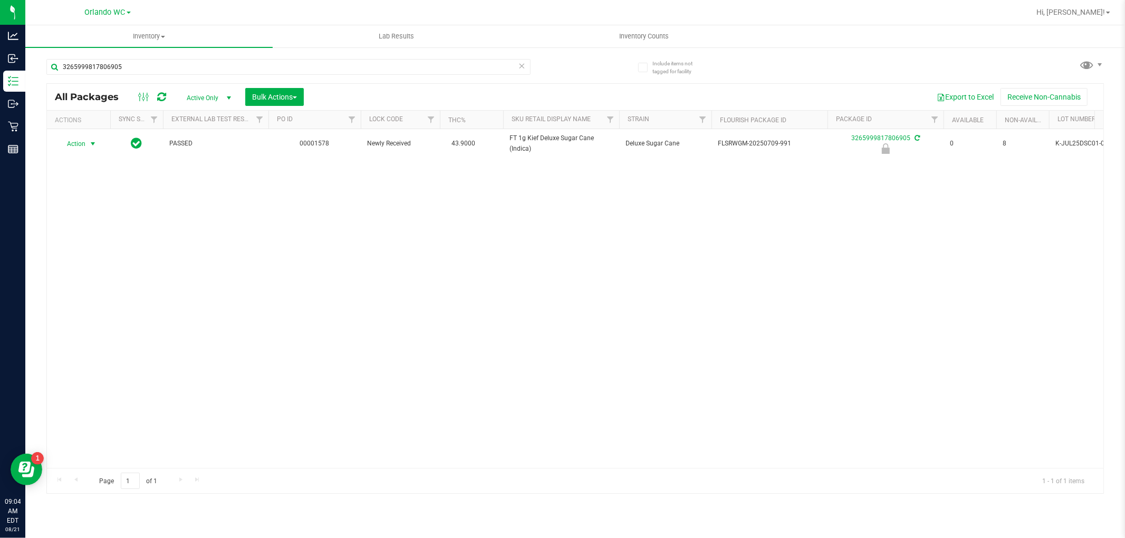
click at [108, 282] on div "Action Action Edit attributes Global inventory Locate package Package audit log…" at bounding box center [575, 298] width 1056 height 339
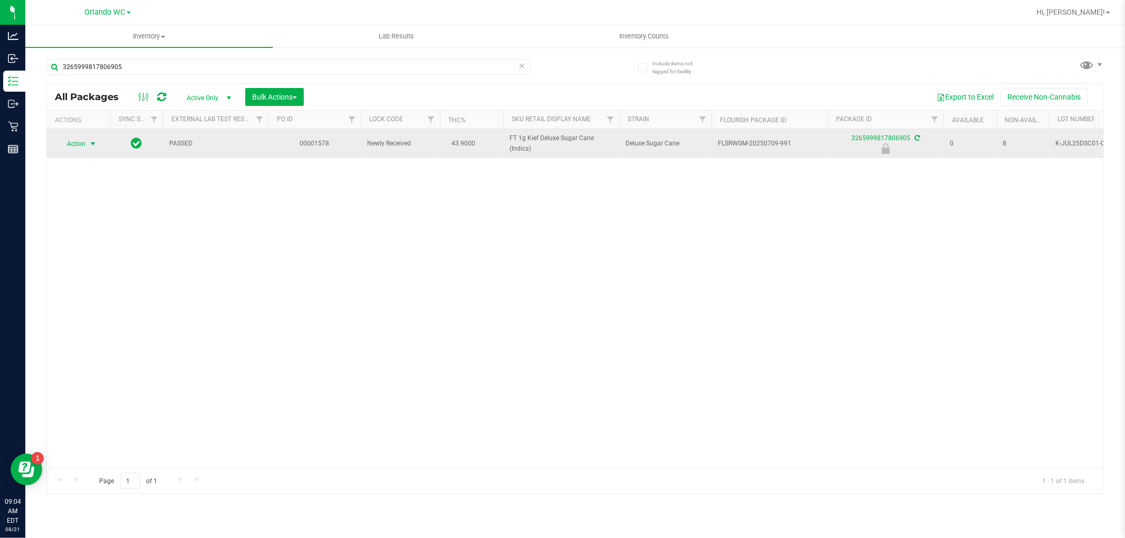
click at [93, 143] on span "select" at bounding box center [93, 144] width 8 height 8
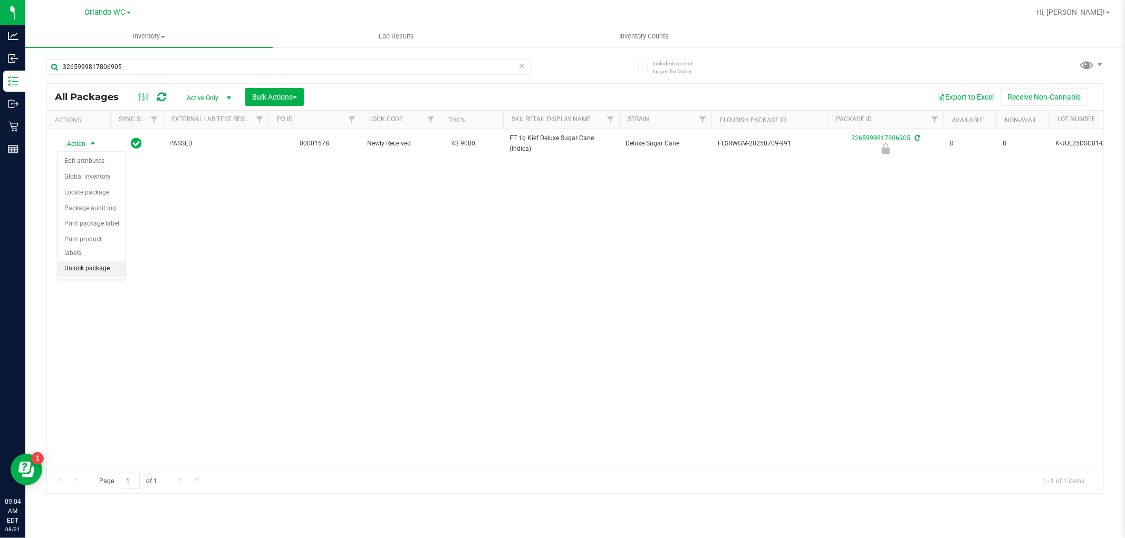
click at [99, 267] on li "Unlock package" at bounding box center [91, 269] width 67 height 16
